Goal: Task Accomplishment & Management: Manage account settings

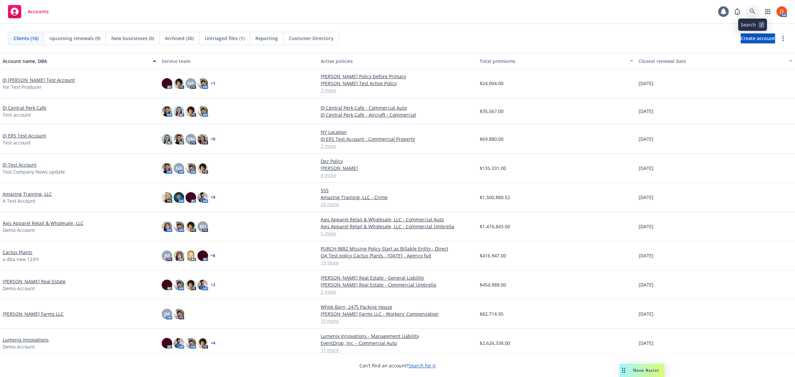
click at [750, 8] on link at bounding box center [752, 11] width 13 height 13
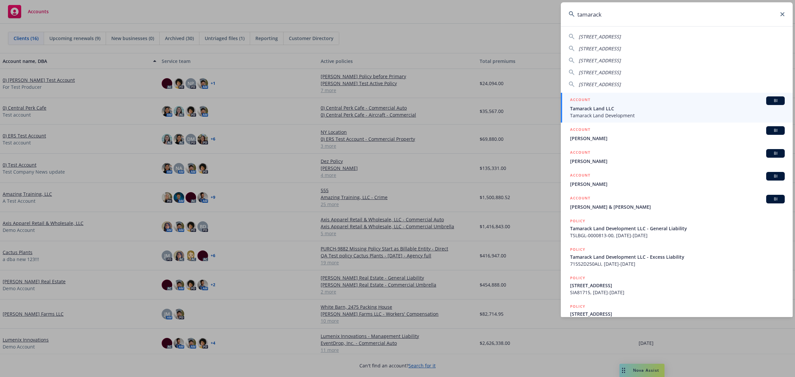
type input "tamarack"
click at [721, 114] on span "Tamarack Land Development" at bounding box center [677, 115] width 215 height 7
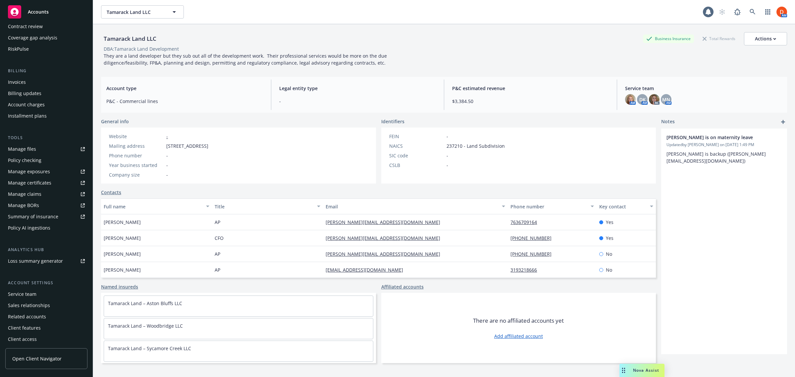
scroll to position [88, 0]
click at [56, 356] on span "Open Client Navigator" at bounding box center [36, 358] width 49 height 7
click at [708, 12] on div "1 AM" at bounding box center [745, 11] width 84 height 13
click at [706, 10] on icon at bounding box center [708, 12] width 5 height 6
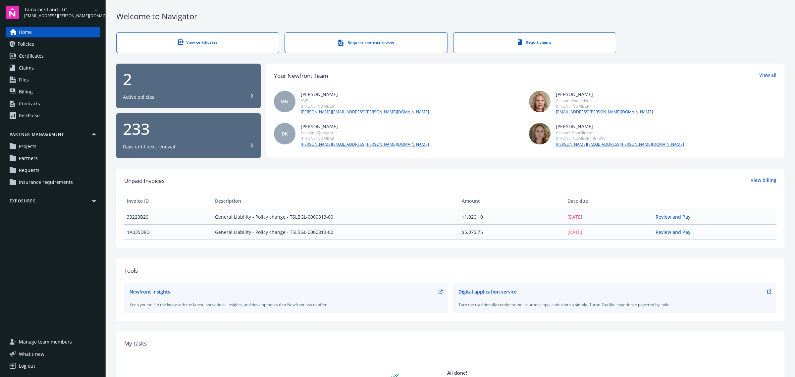
click at [60, 158] on link "Partners" at bounding box center [53, 158] width 94 height 11
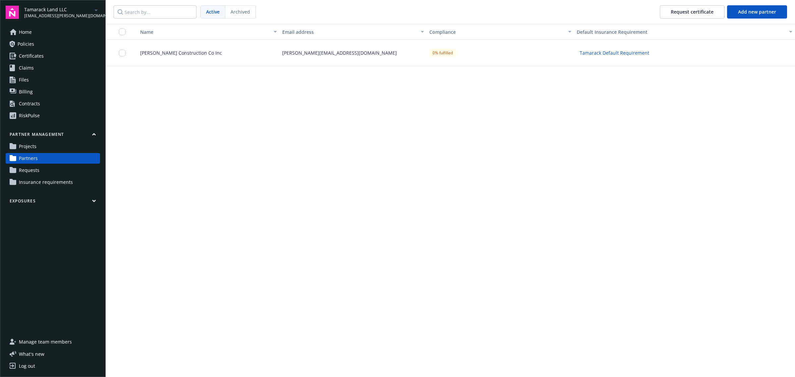
click at [182, 55] on span "Campbell Construction Co Inc" at bounding box center [178, 52] width 87 height 7
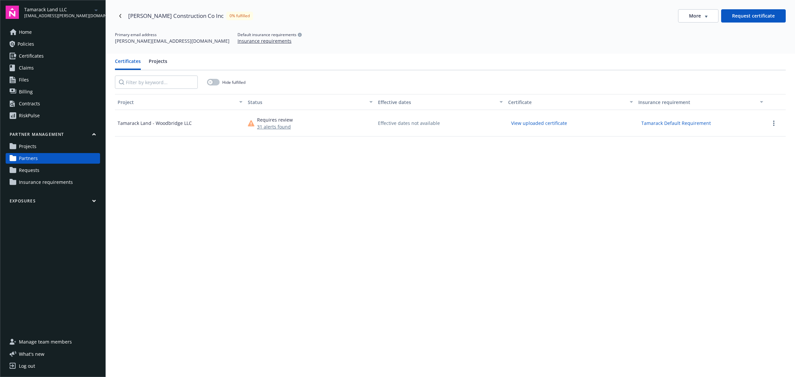
click at [559, 122] on button "View uploaded certificate" at bounding box center [539, 123] width 62 height 10
click at [773, 121] on icon "more" at bounding box center [773, 123] width 1 height 5
click at [700, 18] on div "More" at bounding box center [698, 16] width 19 height 7
click at [705, 40] on div "Attach certificate" at bounding box center [693, 40] width 53 height 11
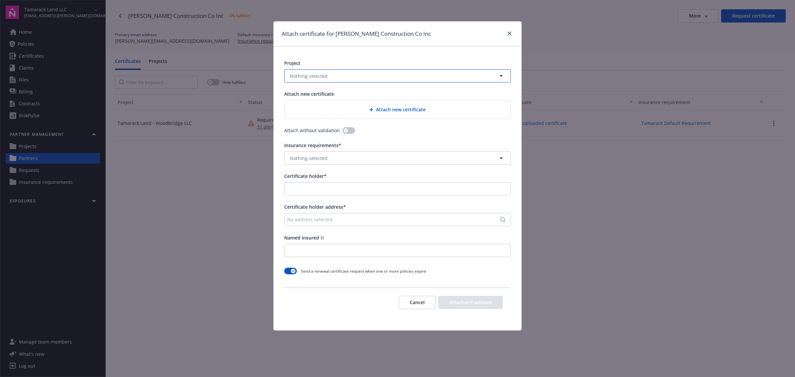
click at [442, 78] on button "Nothing selected" at bounding box center [397, 75] width 227 height 13
click at [379, 127] on div "Tamarack Land - Woodbridge LLC" at bounding box center [397, 131] width 217 height 10
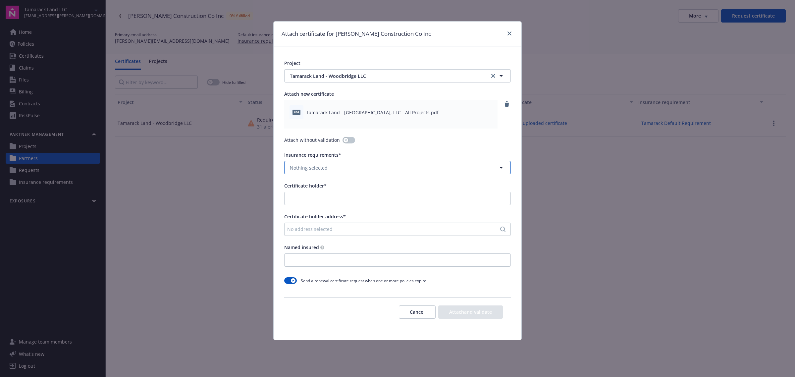
click at [357, 171] on button "Nothing selected" at bounding box center [397, 167] width 227 height 13
click at [356, 188] on strong "Tamarack Default Requirement" at bounding box center [327, 186] width 71 height 6
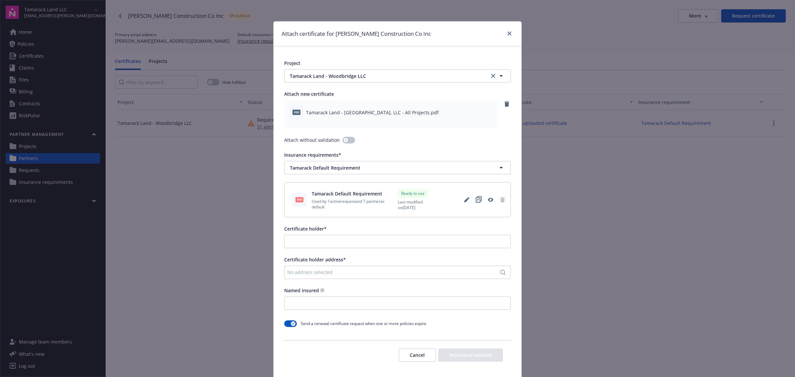
click at [368, 272] on div "No address selected" at bounding box center [394, 272] width 214 height 7
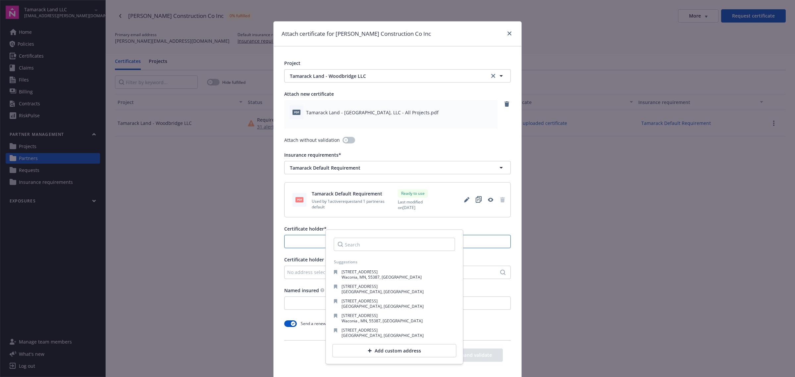
click at [298, 244] on input "Certificate holder*" at bounding box center [398, 241] width 226 height 13
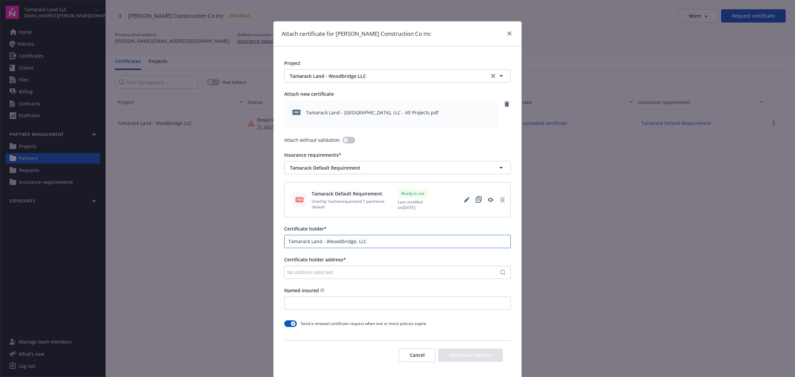
drag, startPoint x: 382, startPoint y: 238, endPoint x: 261, endPoint y: 256, distance: 122.0
click at [261, 256] on div "Attach certificate for Campbell Construction Co Inc Project Tamarack Land - Woo…" at bounding box center [397, 188] width 795 height 377
paste input
type input "Tamarack Land - [GEOGRAPHIC_DATA], LLC"
click at [315, 267] on div "No address selected" at bounding box center [397, 272] width 227 height 13
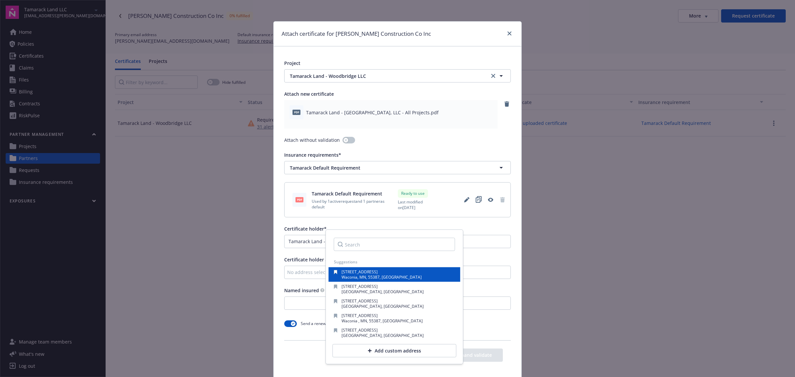
click at [355, 269] on span "712 Vista Blvd" at bounding box center [360, 272] width 36 height 6
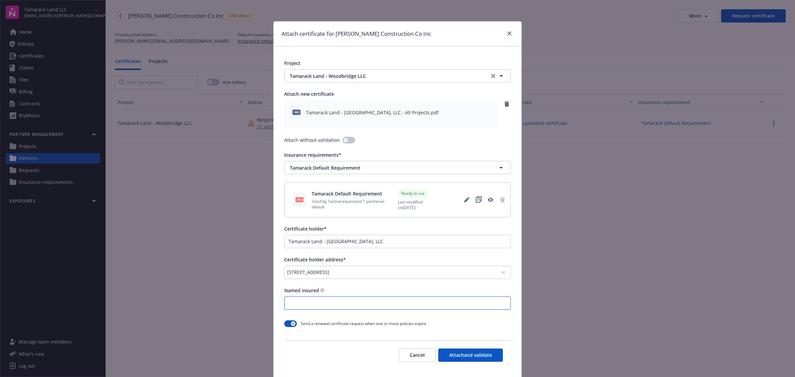
click at [357, 305] on input "Named insured" at bounding box center [398, 303] width 226 height 13
paste input "[PERSON_NAME] Construction Co. Inc."
type input "[PERSON_NAME] Construction Co. Inc."
click at [289, 326] on button "button" at bounding box center [290, 323] width 13 height 7
click at [461, 352] on button "Attach and validate" at bounding box center [470, 355] width 65 height 13
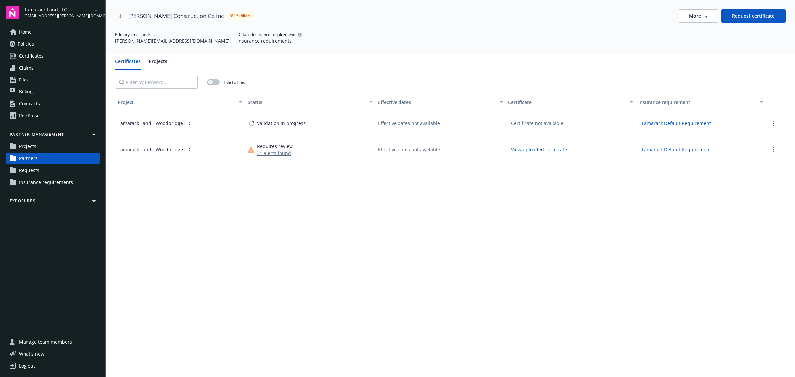
click at [74, 158] on link "Partners" at bounding box center [53, 158] width 94 height 11
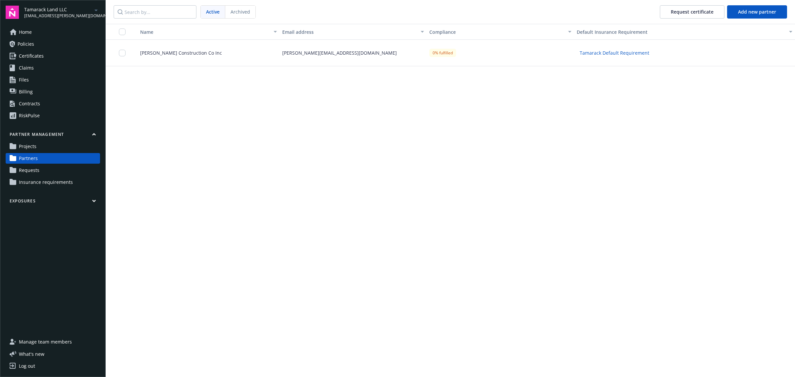
click at [62, 145] on link "Projects" at bounding box center [53, 146] width 94 height 11
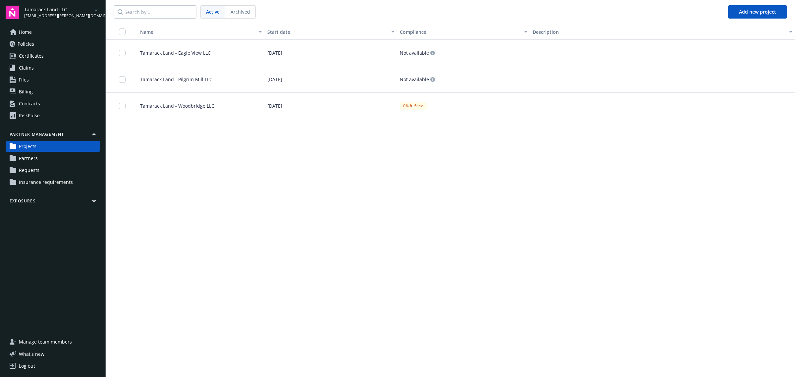
click at [58, 159] on link "Partners" at bounding box center [53, 158] width 94 height 11
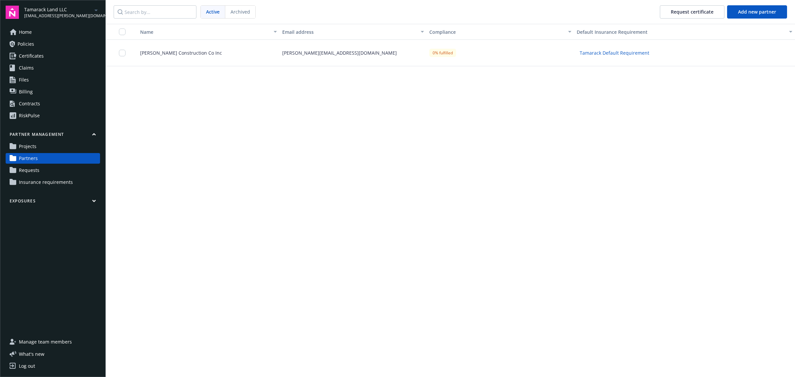
click at [267, 60] on div "Campbell Construction Co Inc" at bounding box center [205, 53] width 147 height 27
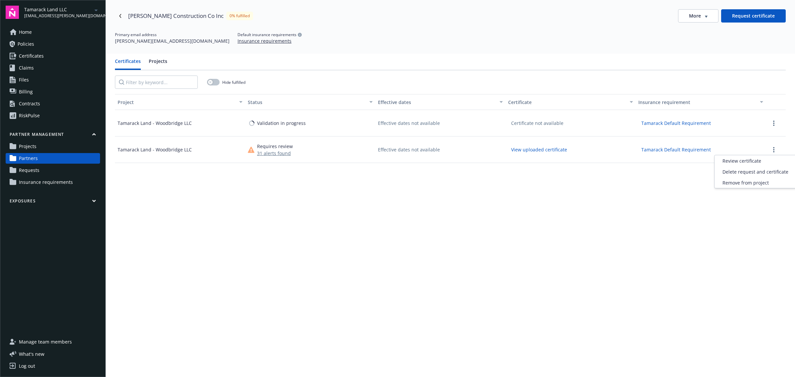
click at [771, 151] on button "button" at bounding box center [774, 150] width 8 height 8
click at [195, 162] on div "Tamarack Land - Woodbridge LLC" at bounding box center [180, 150] width 130 height 27
click at [34, 168] on span "Requests" at bounding box center [29, 170] width 21 height 11
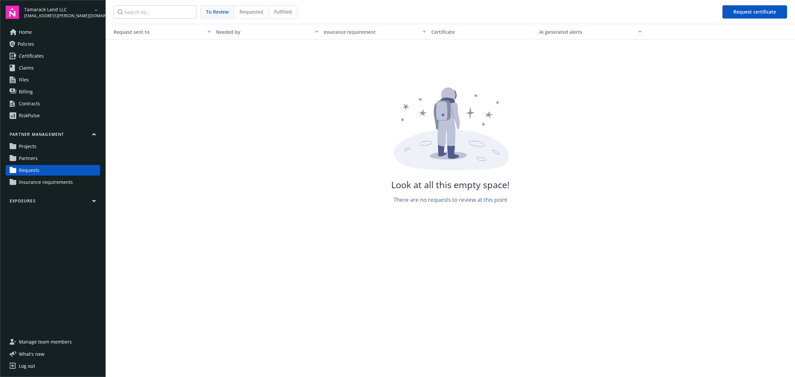
click at [249, 15] on div "Requested" at bounding box center [251, 12] width 35 height 13
click at [281, 14] on span "Fulfilled" at bounding box center [283, 11] width 18 height 7
click at [49, 158] on link "Partners" at bounding box center [53, 158] width 94 height 11
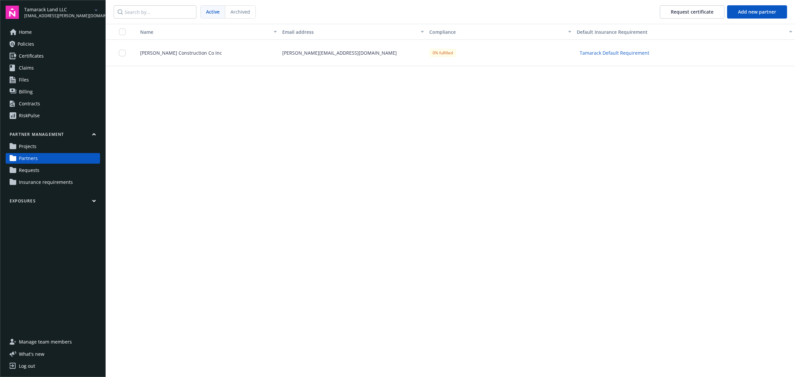
click at [46, 143] on link "Projects" at bounding box center [53, 146] width 94 height 11
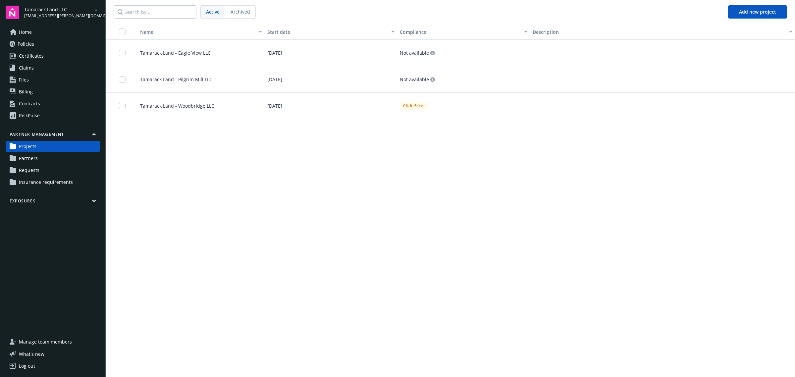
click at [46, 158] on link "Partners" at bounding box center [53, 158] width 94 height 11
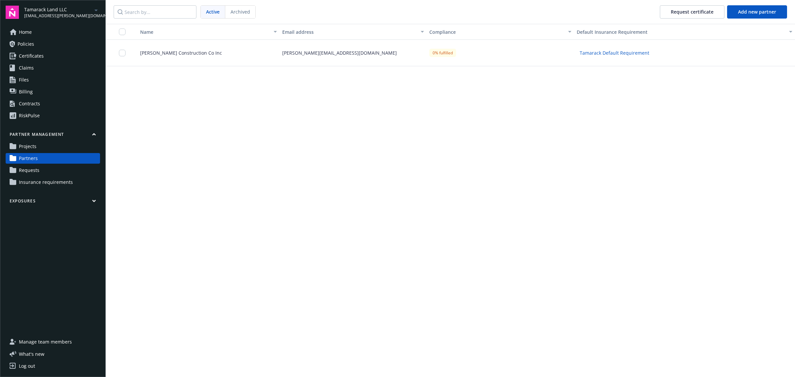
click at [397, 65] on div "[PERSON_NAME][EMAIL_ADDRESS][DOMAIN_NAME]" at bounding box center [353, 53] width 147 height 27
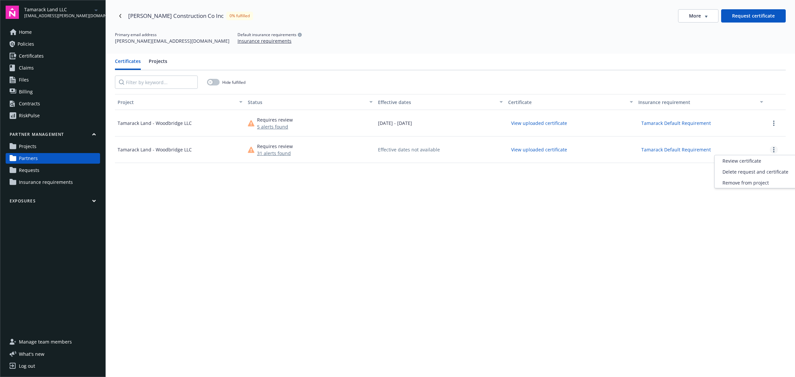
click at [770, 149] on link "more" at bounding box center [774, 150] width 8 height 8
drag, startPoint x: 748, startPoint y: 185, endPoint x: 761, endPoint y: 210, distance: 28.2
click at [761, 210] on body "Tamarack Land LLC [EMAIL_ADDRESS][PERSON_NAME][DOMAIN_NAME] Home Policies Certi…" at bounding box center [397, 188] width 795 height 377
click at [756, 174] on span "Delete request and certificate" at bounding box center [756, 171] width 66 height 7
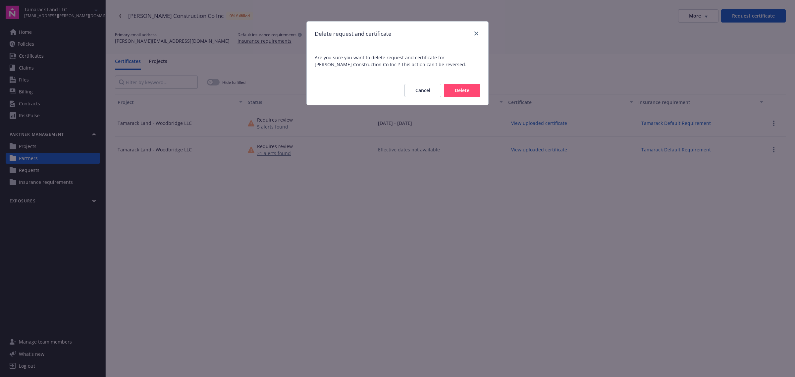
click at [466, 92] on button "Delete" at bounding box center [462, 90] width 36 height 13
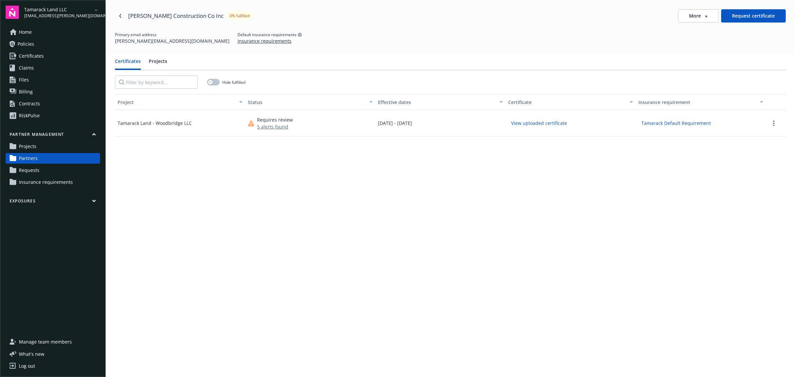
click at [277, 126] on button "5 alerts found" at bounding box center [275, 126] width 36 height 7
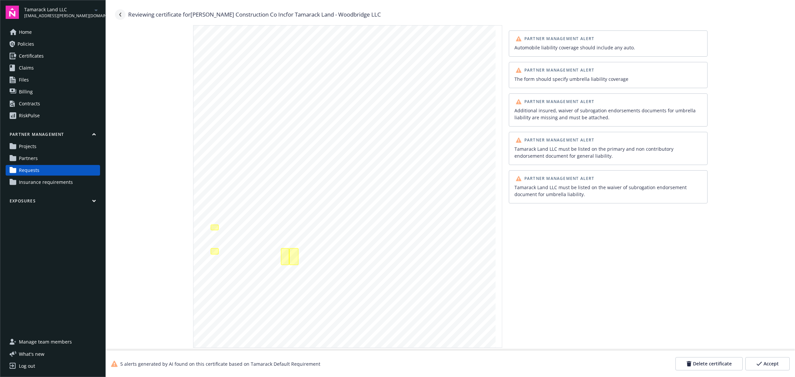
click at [122, 13] on icon "Navigate back" at bounding box center [120, 15] width 4 height 4
